Goal: Task Accomplishment & Management: Manage account settings

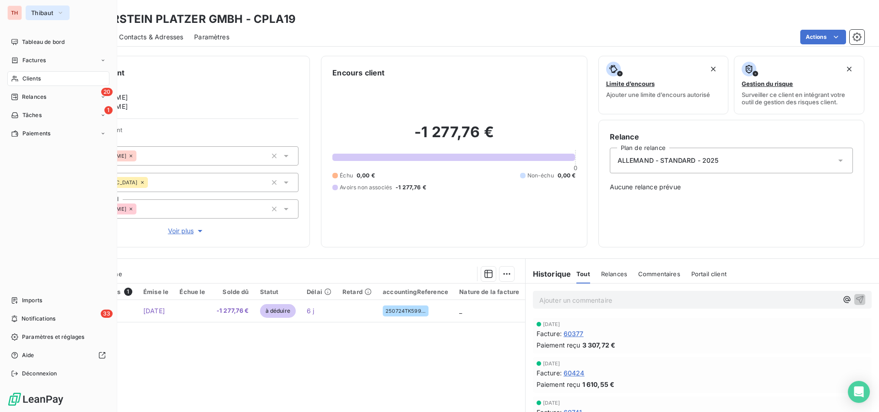
click at [41, 13] on span "Thibaut" at bounding box center [42, 12] width 22 height 7
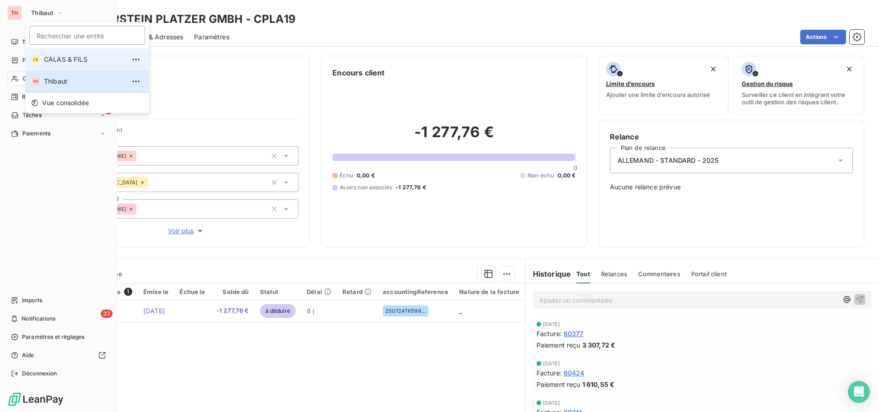
click at [49, 59] on span "CALAS & FILS" at bounding box center [84, 59] width 81 height 9
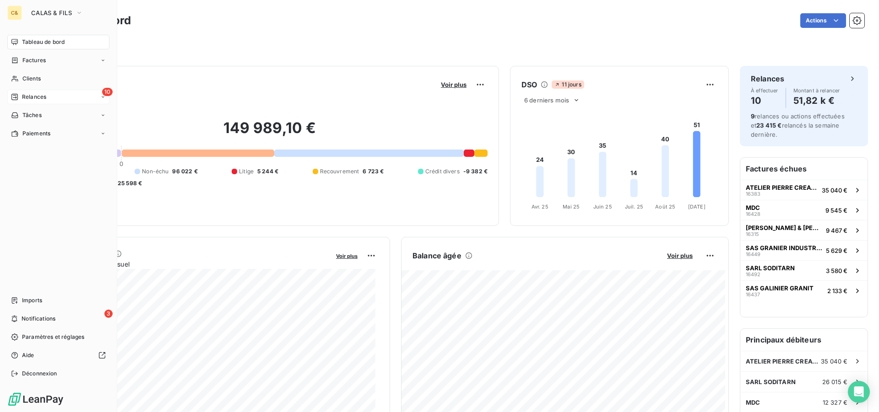
click at [43, 95] on span "Relances" at bounding box center [34, 97] width 24 height 8
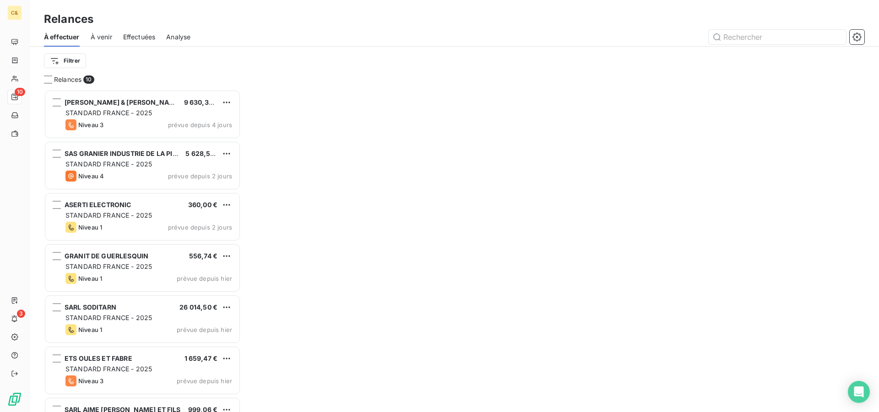
scroll to position [316, 190]
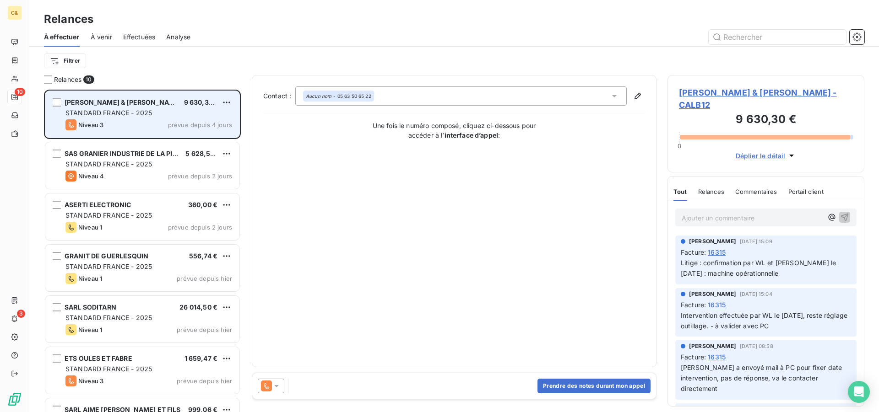
click at [111, 127] on div "Niveau 3 prévue depuis 4 jours" at bounding box center [148, 124] width 167 height 11
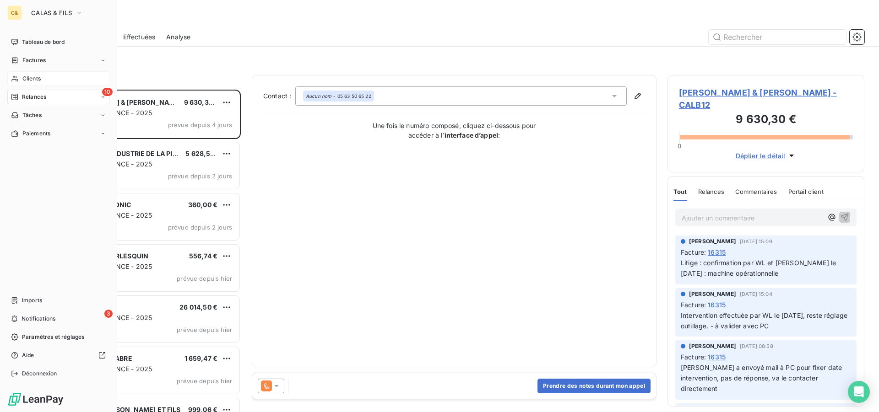
click at [36, 77] on span "Clients" at bounding box center [31, 79] width 18 height 8
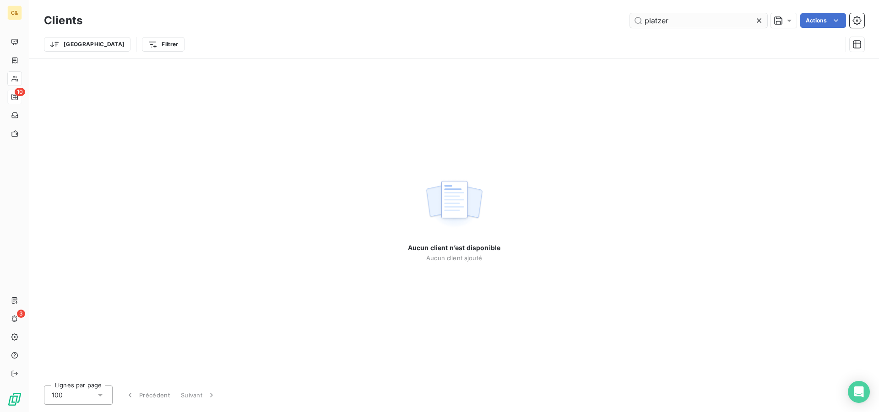
drag, startPoint x: 671, startPoint y: 21, endPoint x: 633, endPoint y: 21, distance: 38.0
click at [633, 21] on input "platzer" at bounding box center [698, 20] width 137 height 15
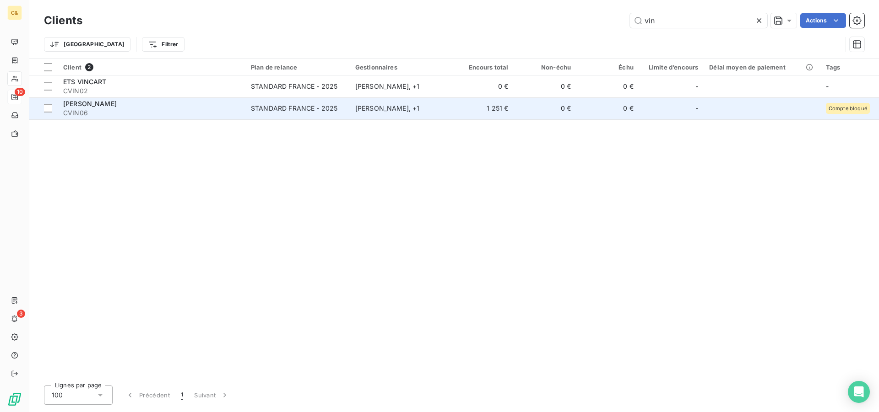
type input "vin"
click at [117, 103] on span "[PERSON_NAME]" at bounding box center [90, 104] width 54 height 8
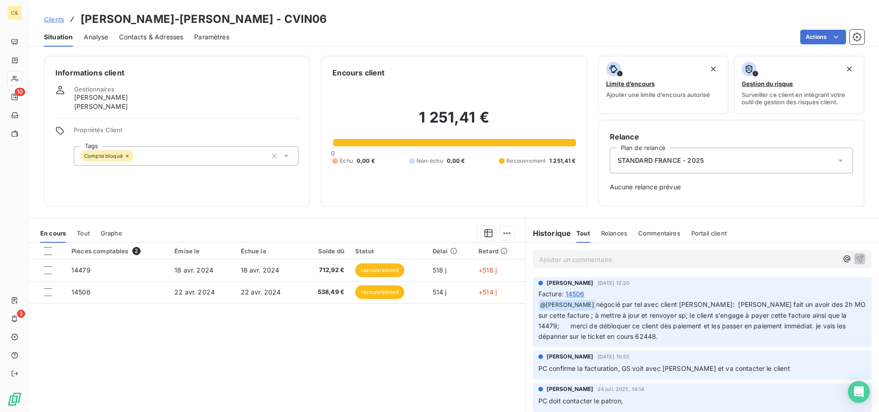
click at [411, 331] on div "Pièces comptables 2 Émise le Échue le Solde dû Statut Délai Retard 14479 [DATE]…" at bounding box center [277, 331] width 496 height 176
click at [572, 296] on span "14506" at bounding box center [574, 294] width 19 height 10
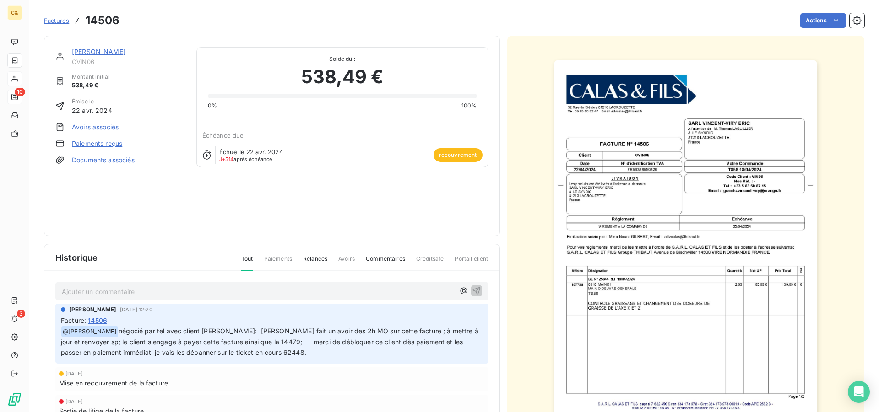
click at [599, 292] on img "button" at bounding box center [685, 246] width 263 height 373
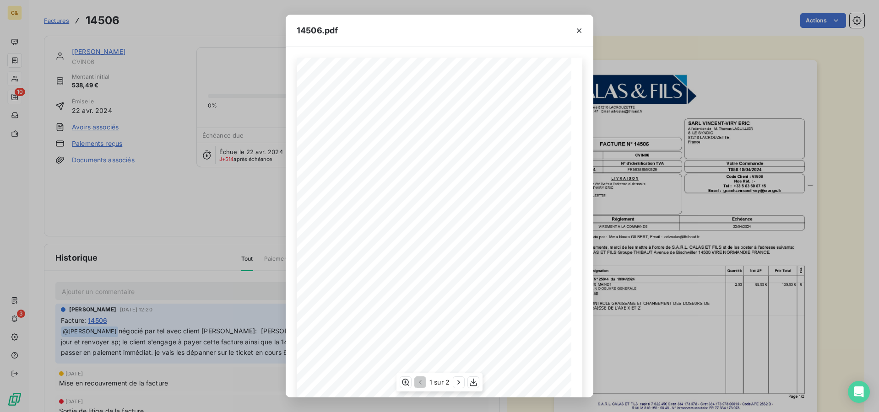
scroll to position [59, 0]
click at [460, 380] on icon "button" at bounding box center [458, 382] width 9 height 9
click at [578, 34] on icon "button" at bounding box center [578, 30] width 9 height 9
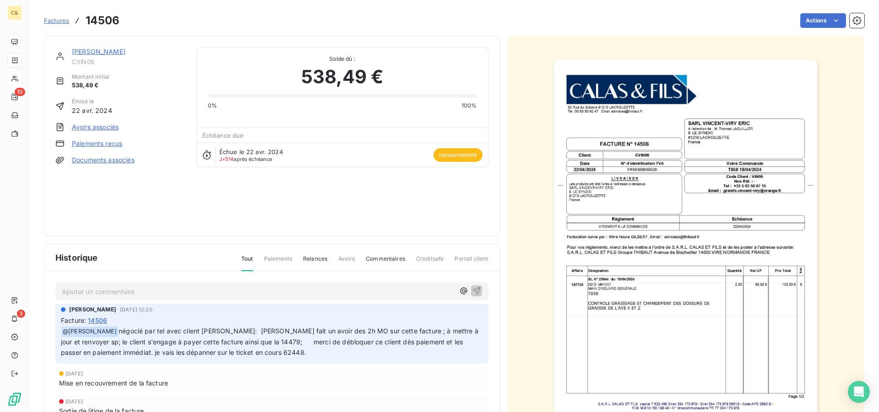
click at [120, 292] on p "Ajouter un commentaire ﻿" at bounding box center [258, 291] width 393 height 11
click at [80, 292] on span "Avoir fait et envoyé au client" at bounding box center [105, 291] width 87 height 8
